Goal: Task Accomplishment & Management: Complete application form

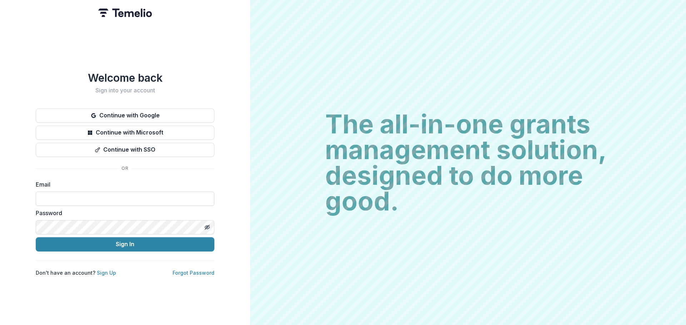
click at [112, 196] on input at bounding box center [125, 199] width 179 height 14
click at [102, 197] on input at bounding box center [125, 199] width 179 height 14
type input "**********"
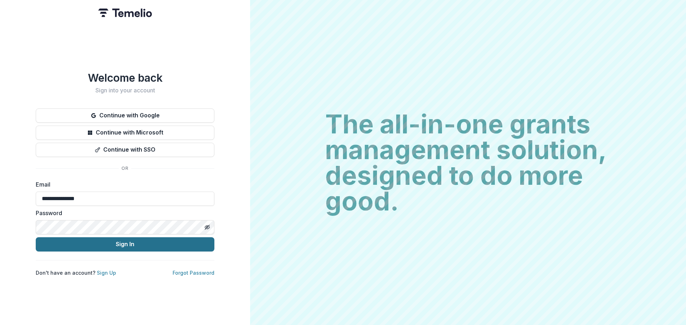
click at [152, 242] on button "Sign In" at bounding box center [125, 245] width 179 height 14
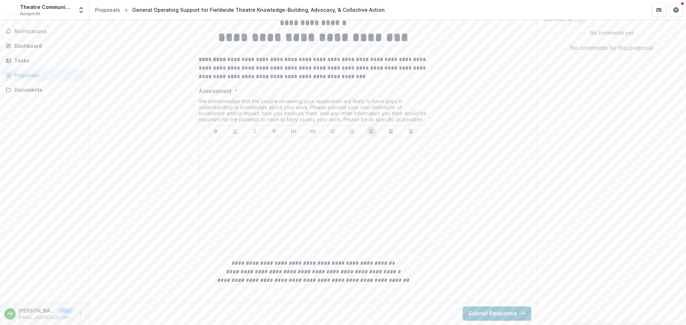
scroll to position [179, 0]
click at [258, 200] on div at bounding box center [313, 193] width 222 height 107
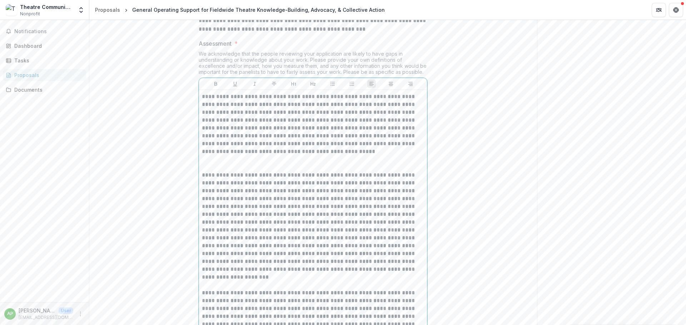
scroll to position [529, 0]
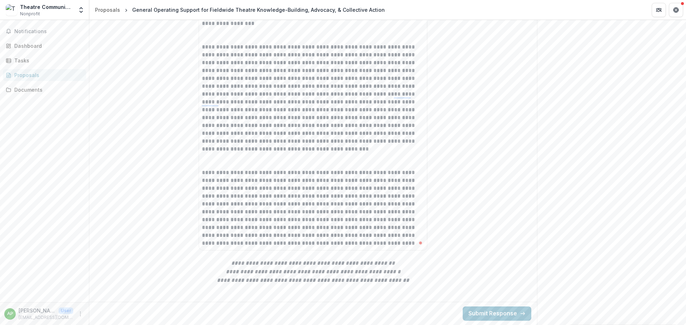
click at [517, 312] on button "Submit Response" at bounding box center [497, 314] width 69 height 14
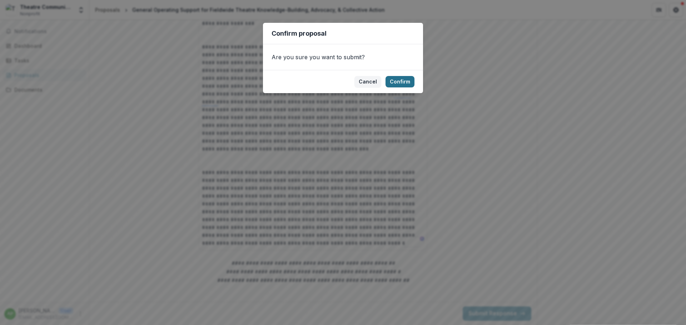
click at [408, 80] on button "Confirm" at bounding box center [399, 81] width 29 height 11
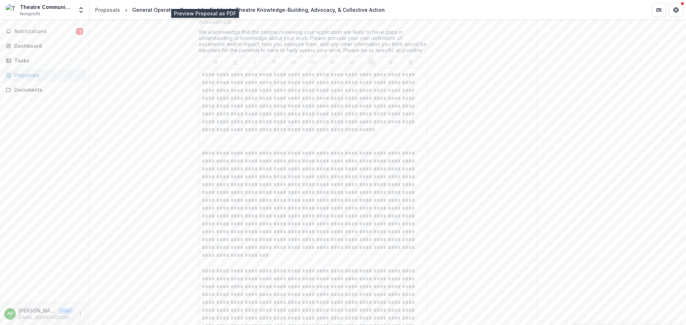
scroll to position [220, 0]
click at [41, 34] on span "Notifications" at bounding box center [45, 32] width 62 height 6
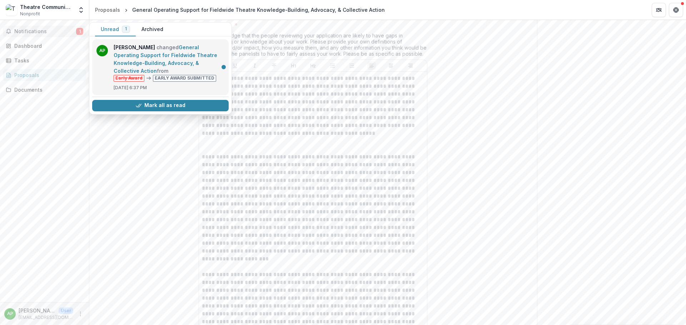
click at [164, 49] on link "General Operating Support for Fieldwide Theatre Knowledge-Building, Advocacy, &…" at bounding box center [166, 59] width 104 height 30
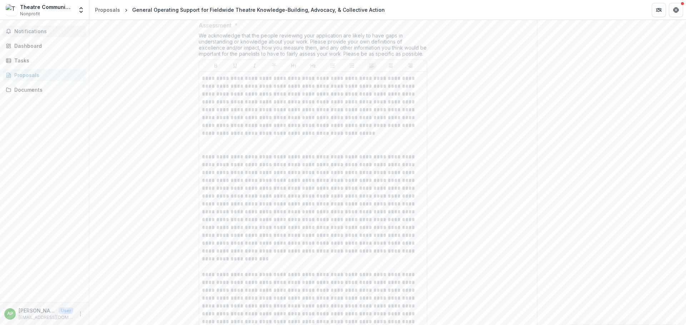
click at [38, 33] on span "Notifications" at bounding box center [48, 32] width 69 height 6
click at [34, 44] on div "Dashboard" at bounding box center [47, 46] width 66 height 8
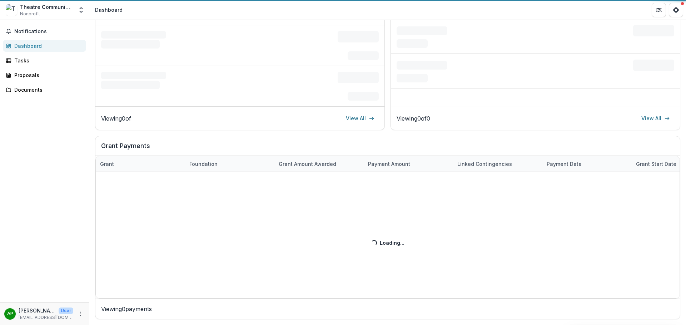
scroll to position [164, 0]
